Goal: Task Accomplishment & Management: Manage account settings

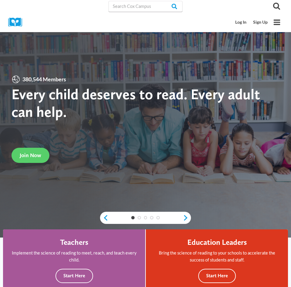
click at [242, 23] on link "Log In" at bounding box center [241, 22] width 18 height 11
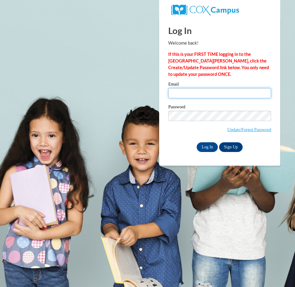
click at [223, 98] on input "Email" at bounding box center [219, 93] width 103 height 10
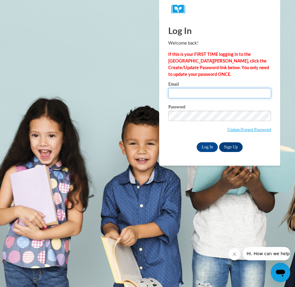
type input "[EMAIL_ADDRESS][DOMAIN_NAME]"
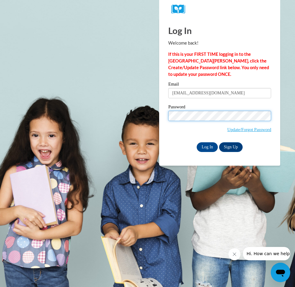
click at [197, 142] on input "Log In" at bounding box center [207, 147] width 21 height 10
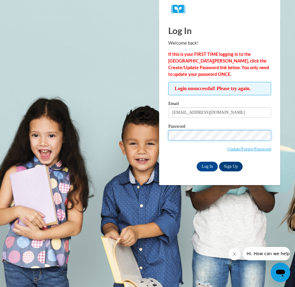
click at [197, 162] on input "Log In" at bounding box center [207, 167] width 21 height 10
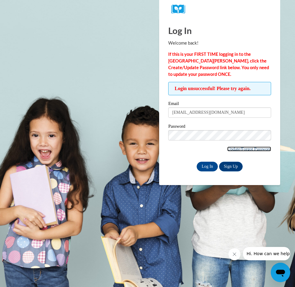
click at [253, 149] on link "Update/Forgot Password" at bounding box center [250, 148] width 44 height 5
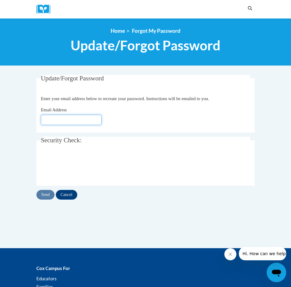
click at [56, 115] on input "Email Address" at bounding box center [71, 120] width 61 height 10
type input "brownee2110@yahoo.com"
click at [46, 196] on input "Send" at bounding box center [45, 195] width 18 height 10
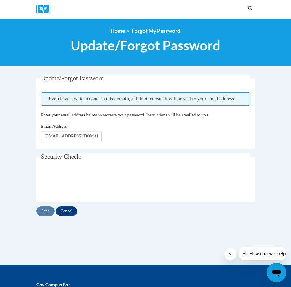
click at [85, 149] on fieldset "Update/Forgot Password Please enter your email address If you have a valid acco…" at bounding box center [145, 112] width 218 height 74
click at [91, 141] on input "[EMAIL_ADDRESS][DOMAIN_NAME]" at bounding box center [71, 136] width 61 height 10
drag, startPoint x: 101, startPoint y: 145, endPoint x: -7, endPoint y: 137, distance: 107.8
click at [0, 137] on html "Search Search... <en>My Learning</en><fr>New fr_My Learning</fr><it>New it_My L…" at bounding box center [145, 143] width 291 height 287
type input "[EMAIL_ADDRESS][DOMAIN_NAME]"
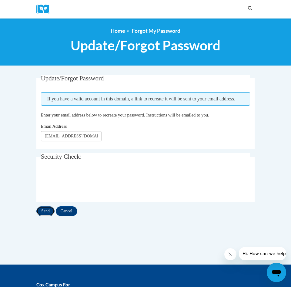
click at [44, 216] on input "Send" at bounding box center [45, 211] width 18 height 10
click at [169, 255] on div "Update/Forgot Password Please enter your email address If you have a valid acco…" at bounding box center [145, 170] width 227 height 190
